Goal: Find specific page/section: Find specific page/section

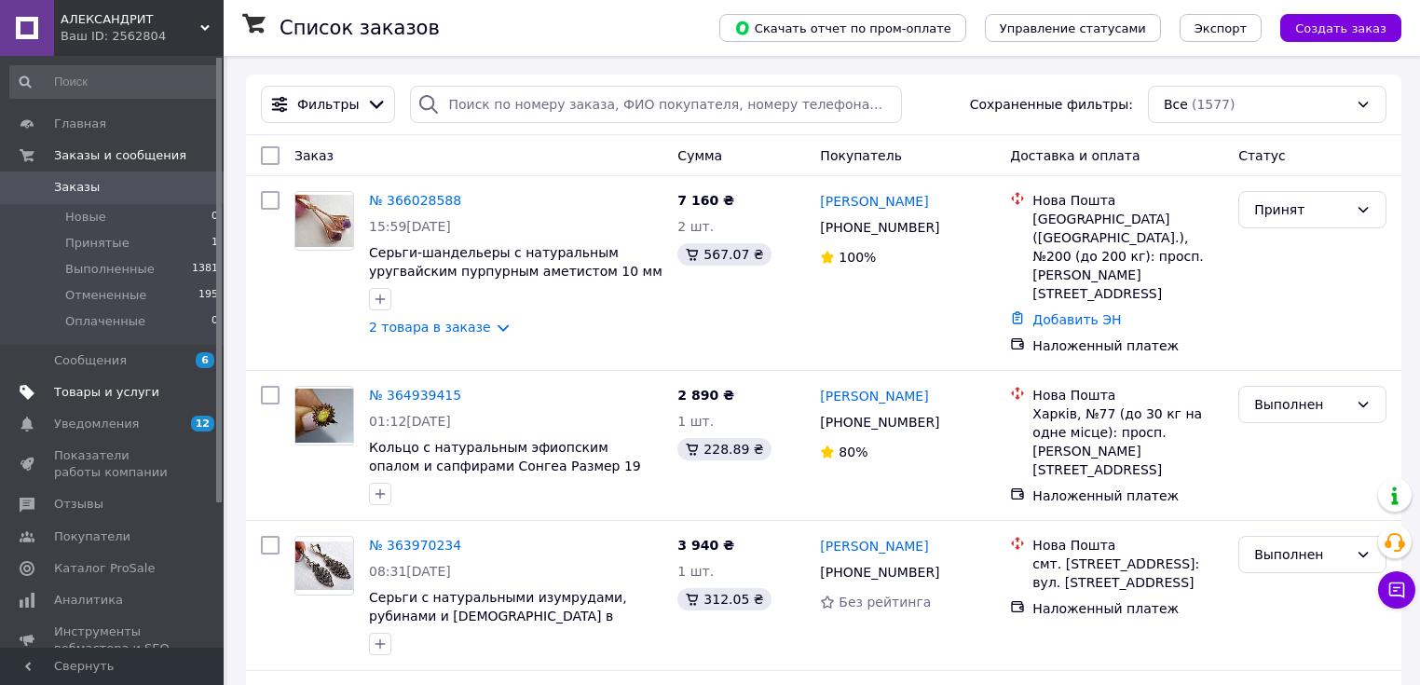
click at [127, 393] on span "Товары и услуги" at bounding box center [106, 392] width 105 height 17
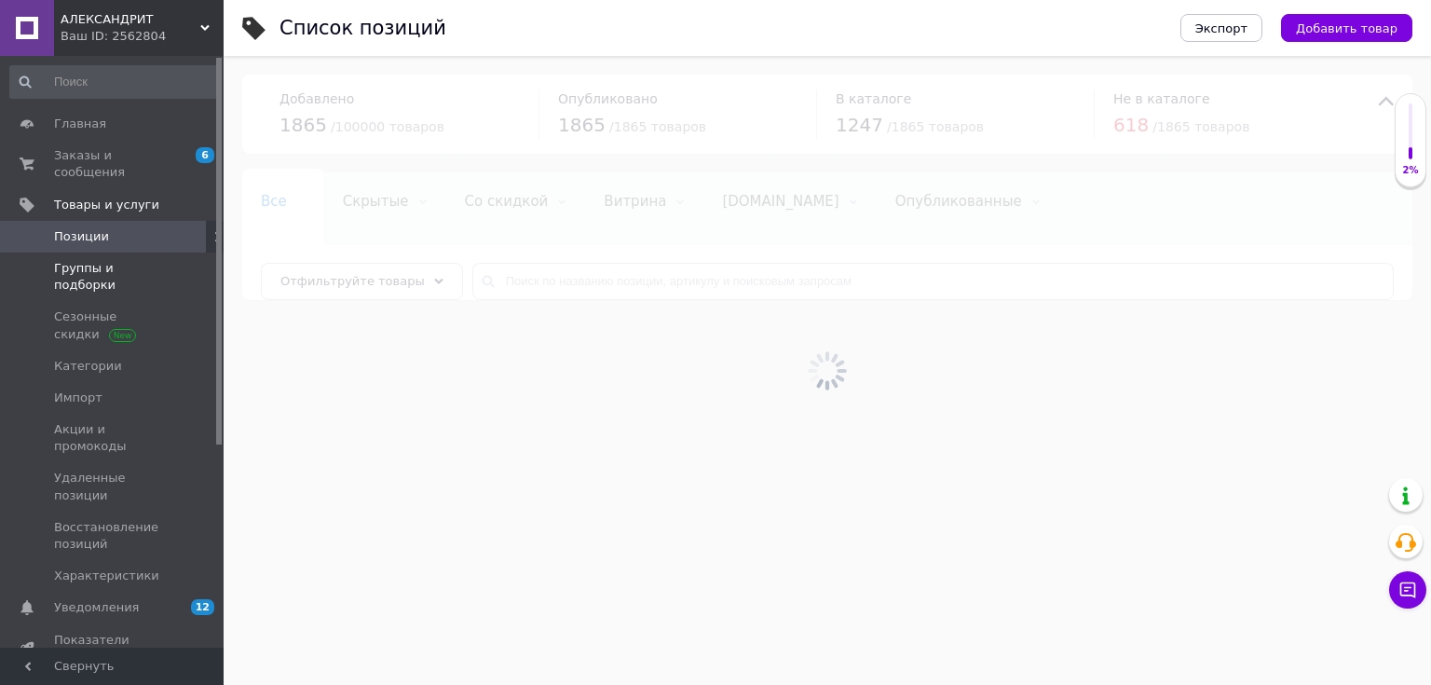
click at [99, 260] on span "Группы и подборки" at bounding box center [113, 277] width 118 height 34
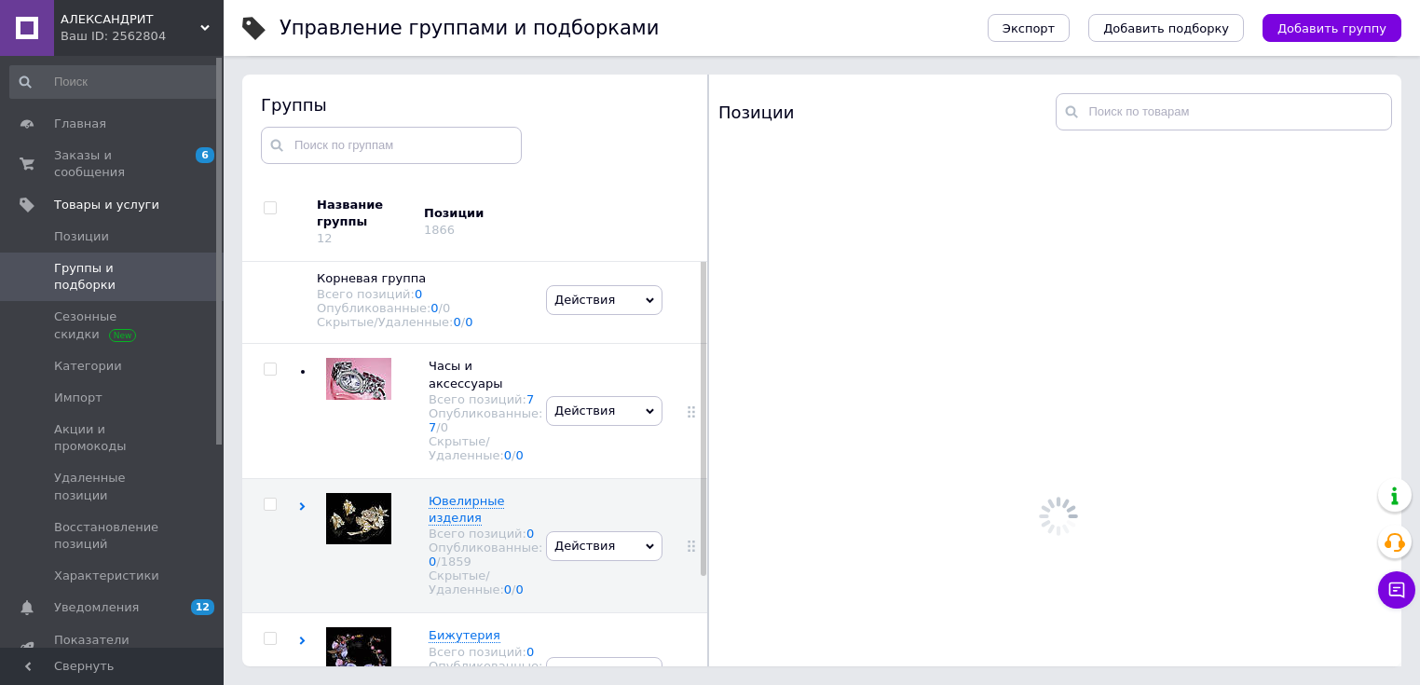
scroll to position [5, 0]
